Goal: Task Accomplishment & Management: Manage account settings

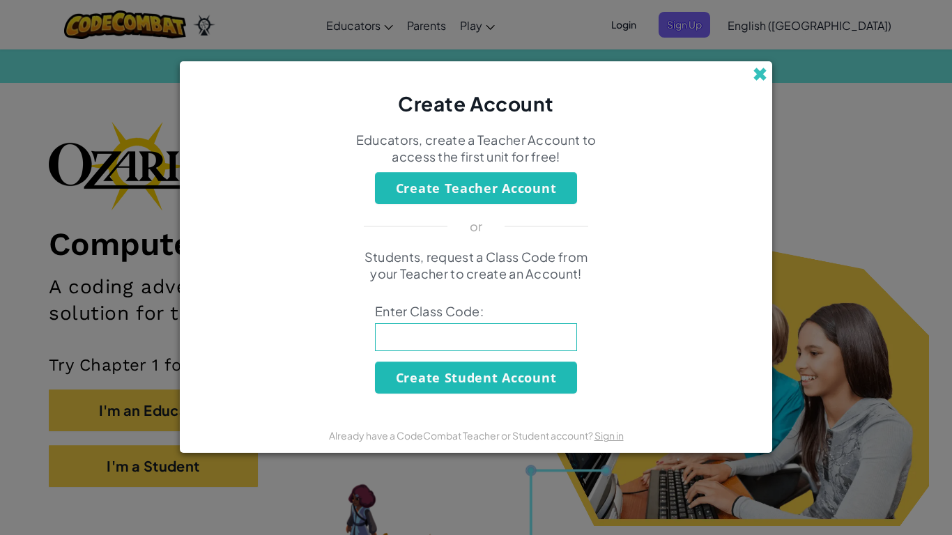
click at [757, 70] on span at bounding box center [759, 74] width 15 height 15
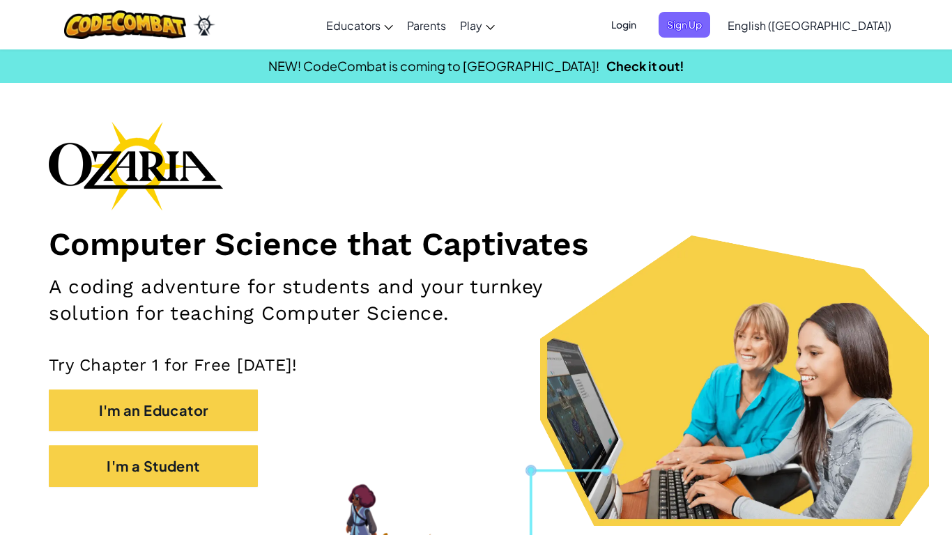
click at [644, 29] on span "Login" at bounding box center [624, 25] width 42 height 26
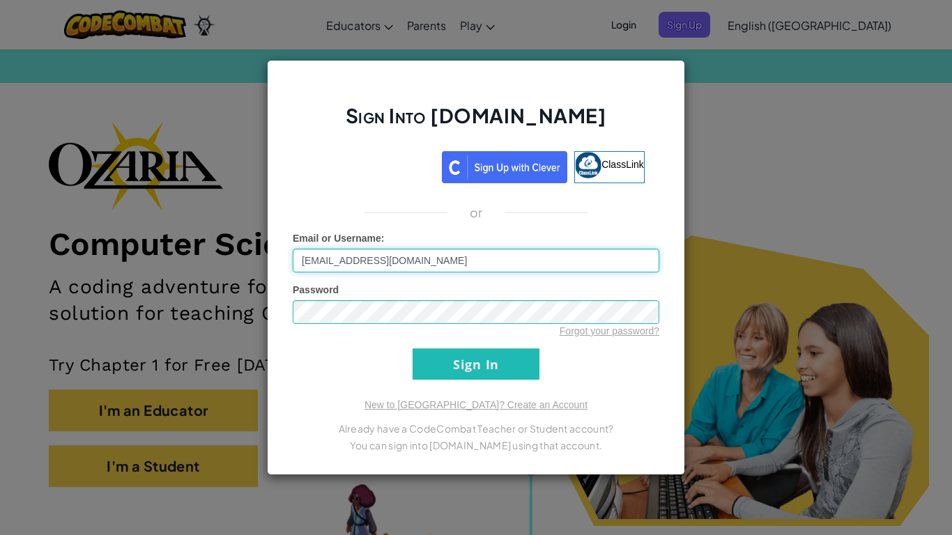
type input "[EMAIL_ADDRESS][DOMAIN_NAME]"
click at [470, 354] on input "Sign In" at bounding box center [475, 363] width 127 height 31
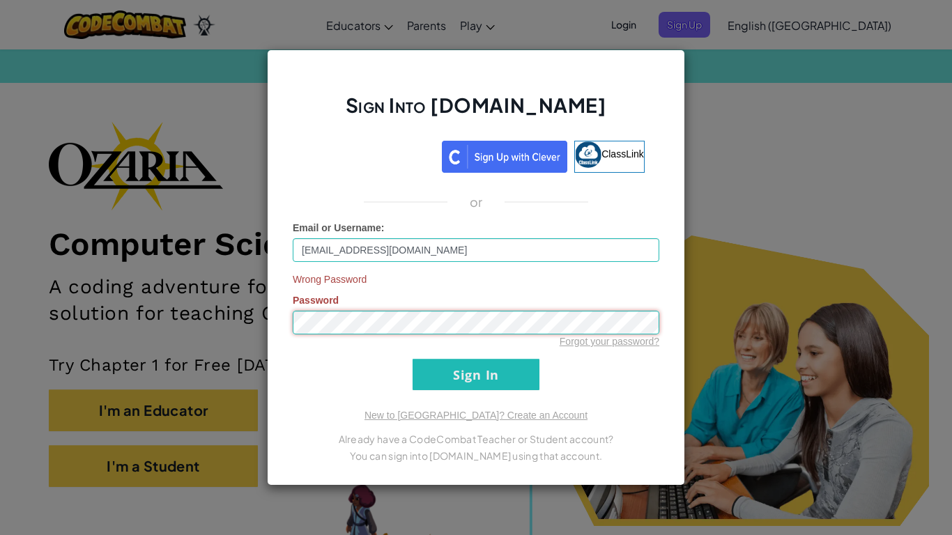
click at [281, 325] on div "Sign Into [DOMAIN_NAME] ClassLink or Email or Username : [EMAIL_ADDRESS][DOMAIN…" at bounding box center [476, 267] width 418 height 436
click at [420, 253] on input "[EMAIL_ADDRESS][DOMAIN_NAME]" at bounding box center [476, 250] width 366 height 24
click at [408, 287] on div "Wrong Password Password Forgot your password?" at bounding box center [476, 310] width 366 height 76
click at [826, 255] on div "Sign Into [DOMAIN_NAME] ClassLink or Email or Username : [EMAIL_ADDRESS][DOMAIN…" at bounding box center [476, 267] width 952 height 535
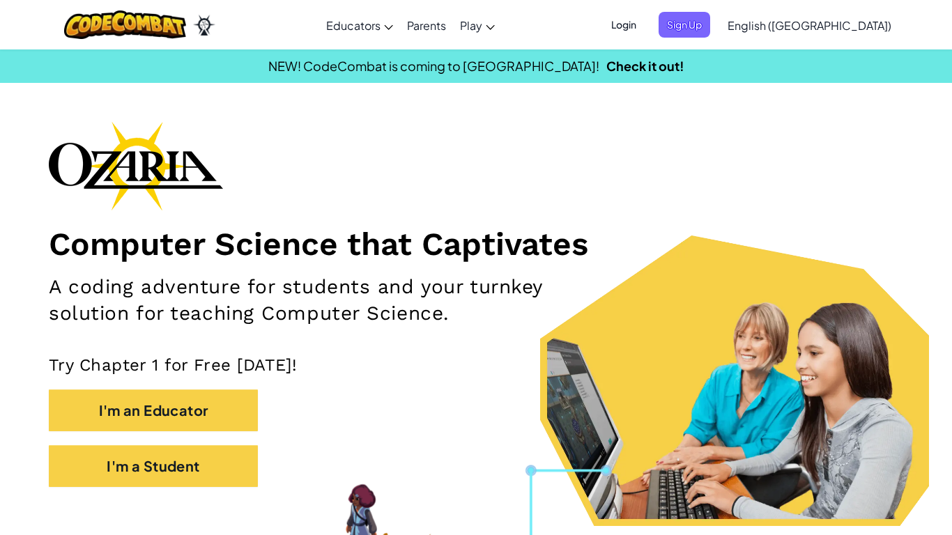
click at [644, 31] on span "Login" at bounding box center [624, 25] width 42 height 26
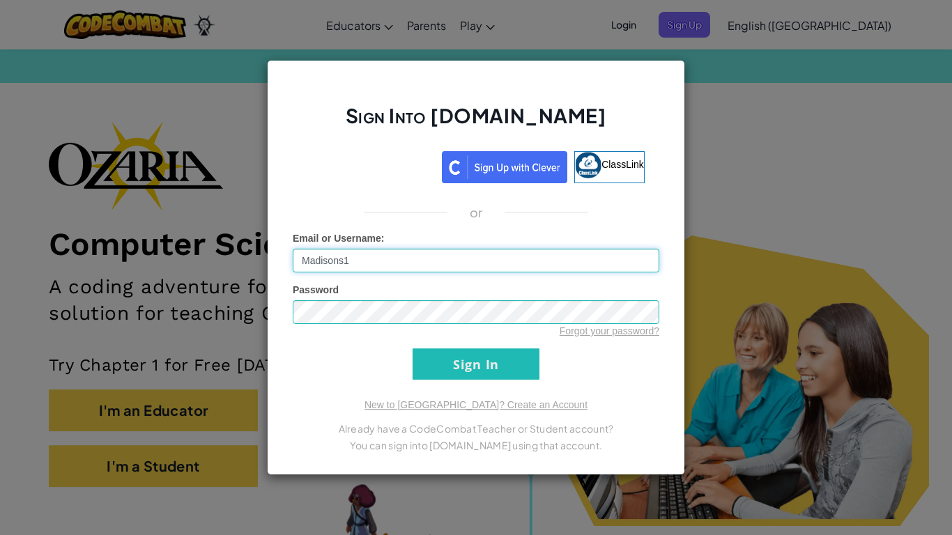
type input "Madisons1"
click at [486, 366] on input "Sign In" at bounding box center [475, 363] width 127 height 31
